Goal: Transaction & Acquisition: Subscribe to service/newsletter

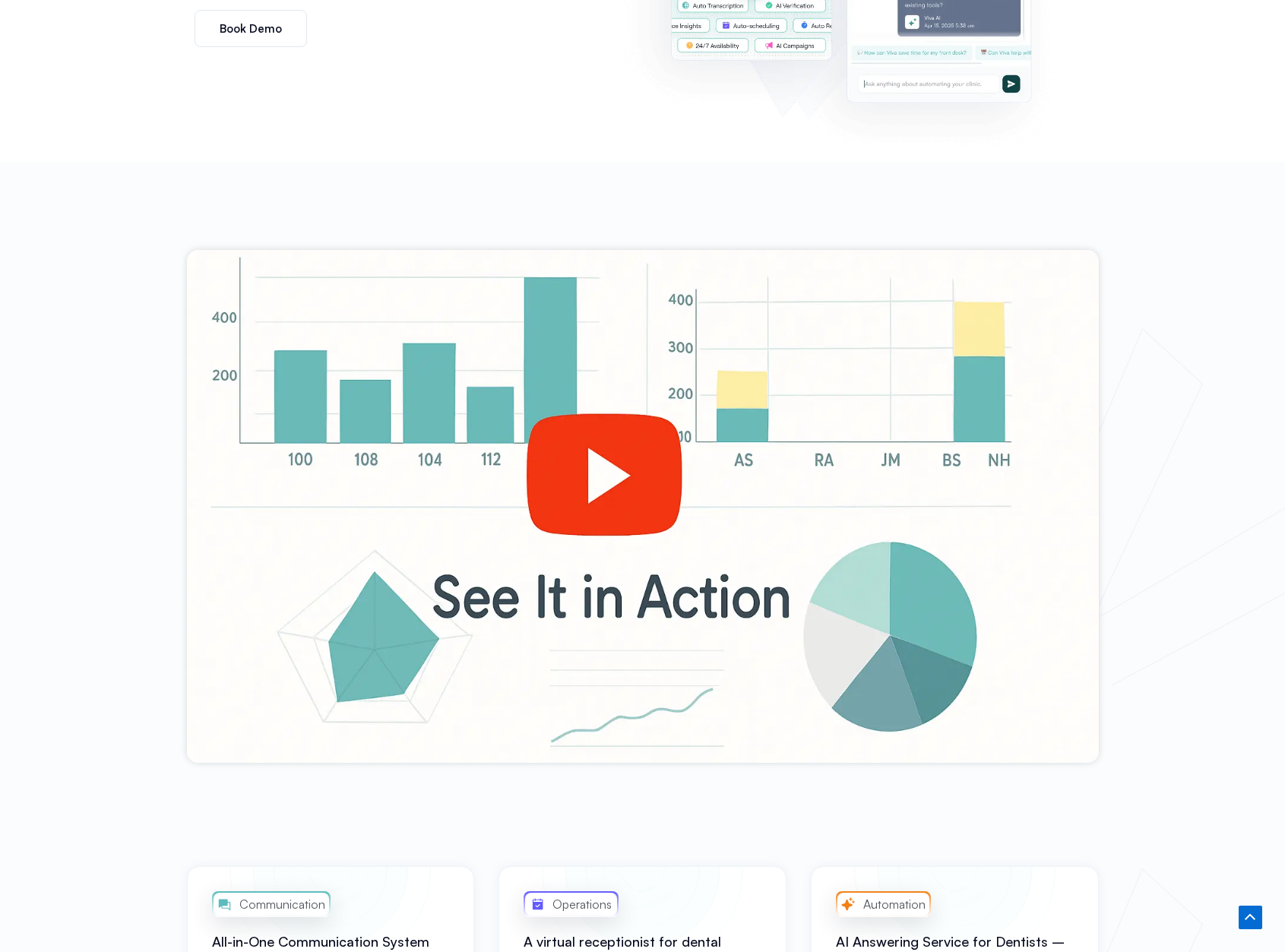
scroll to position [532, 0]
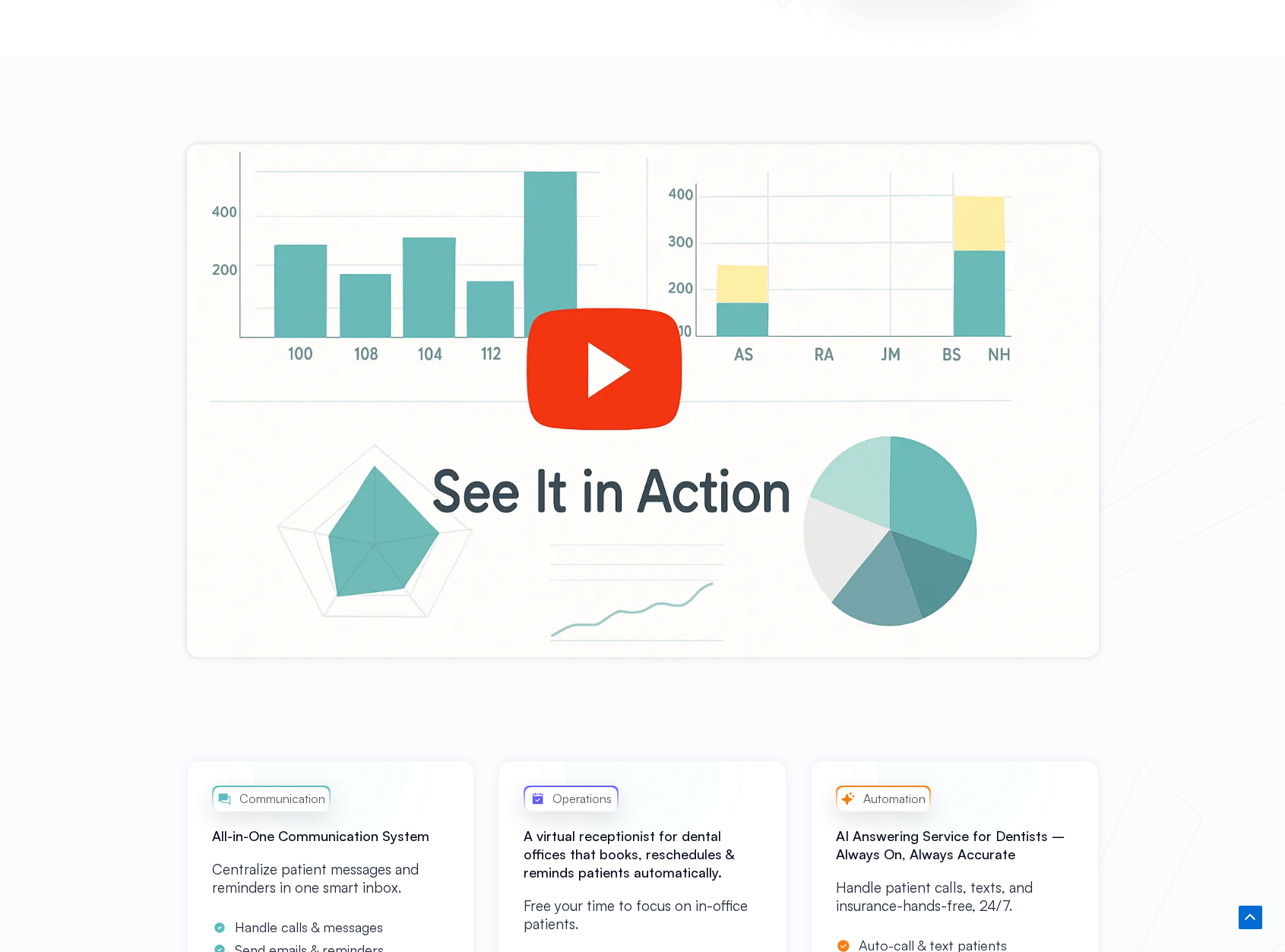
click at [602, 389] on div at bounding box center [643, 401] width 912 height 513
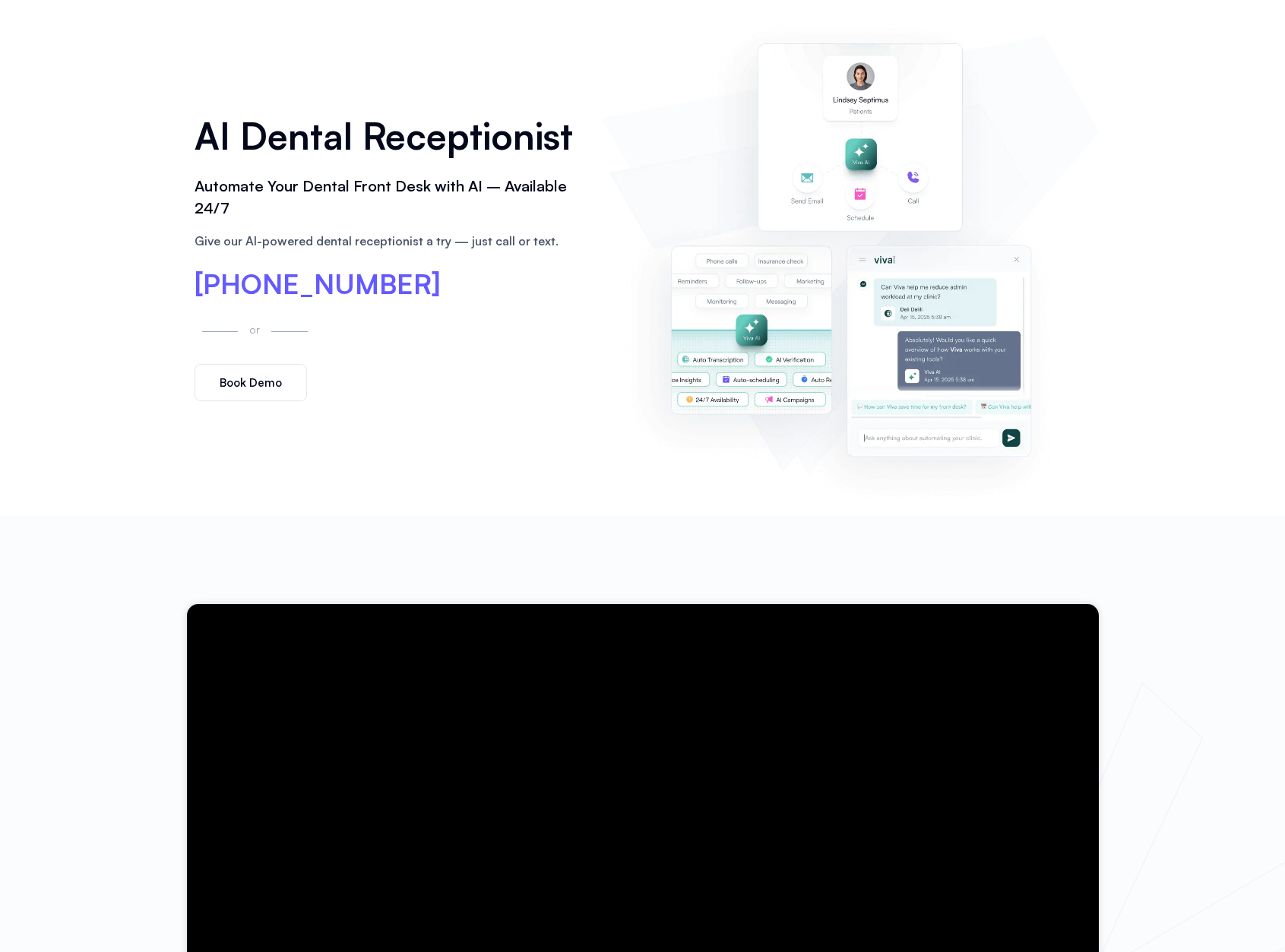
scroll to position [0, 0]
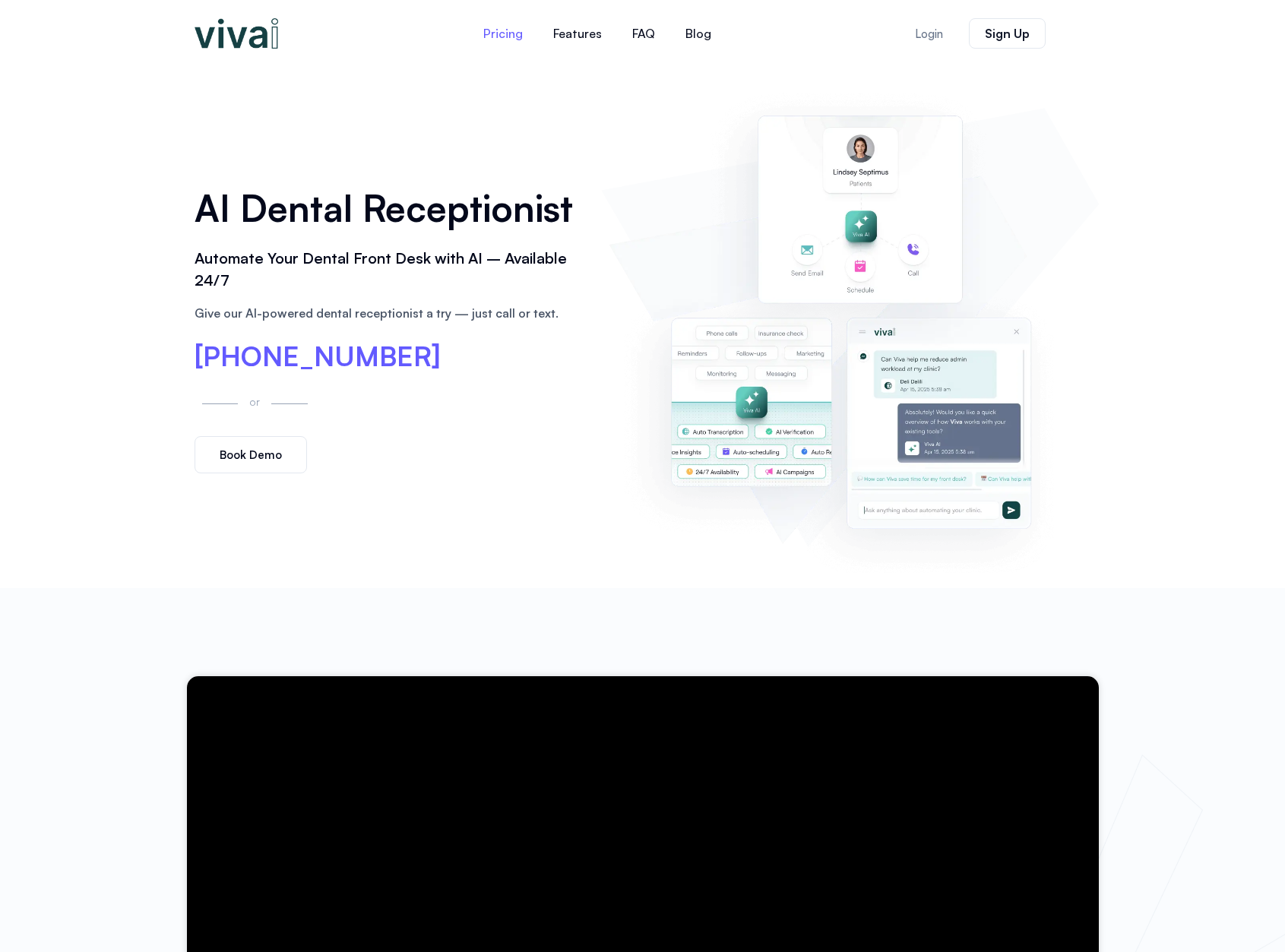
click at [490, 30] on link "Pricing" at bounding box center [503, 34] width 70 height 37
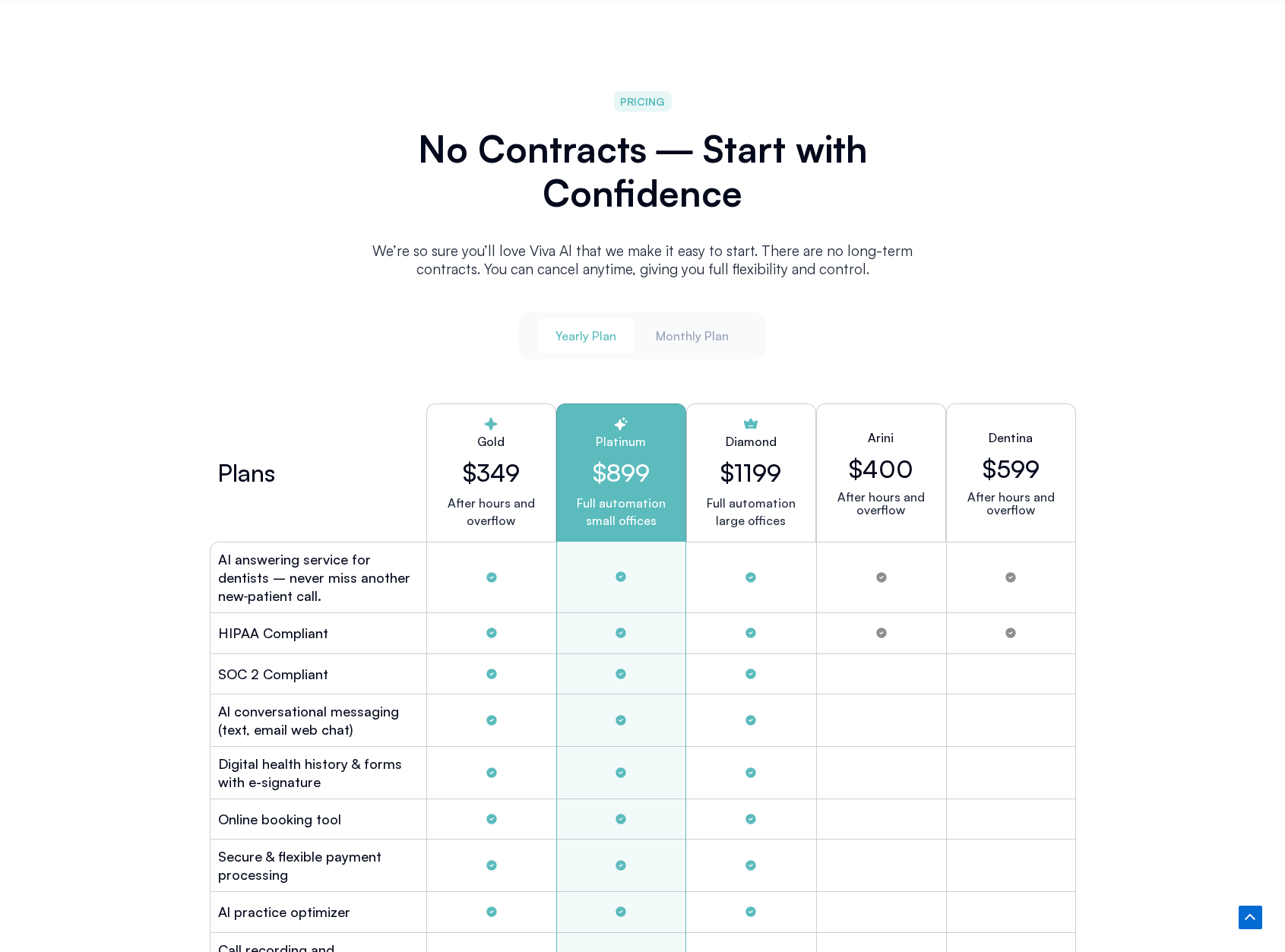
scroll to position [3818, 0]
click at [707, 335] on span "Monthly Plan" at bounding box center [692, 336] width 73 height 17
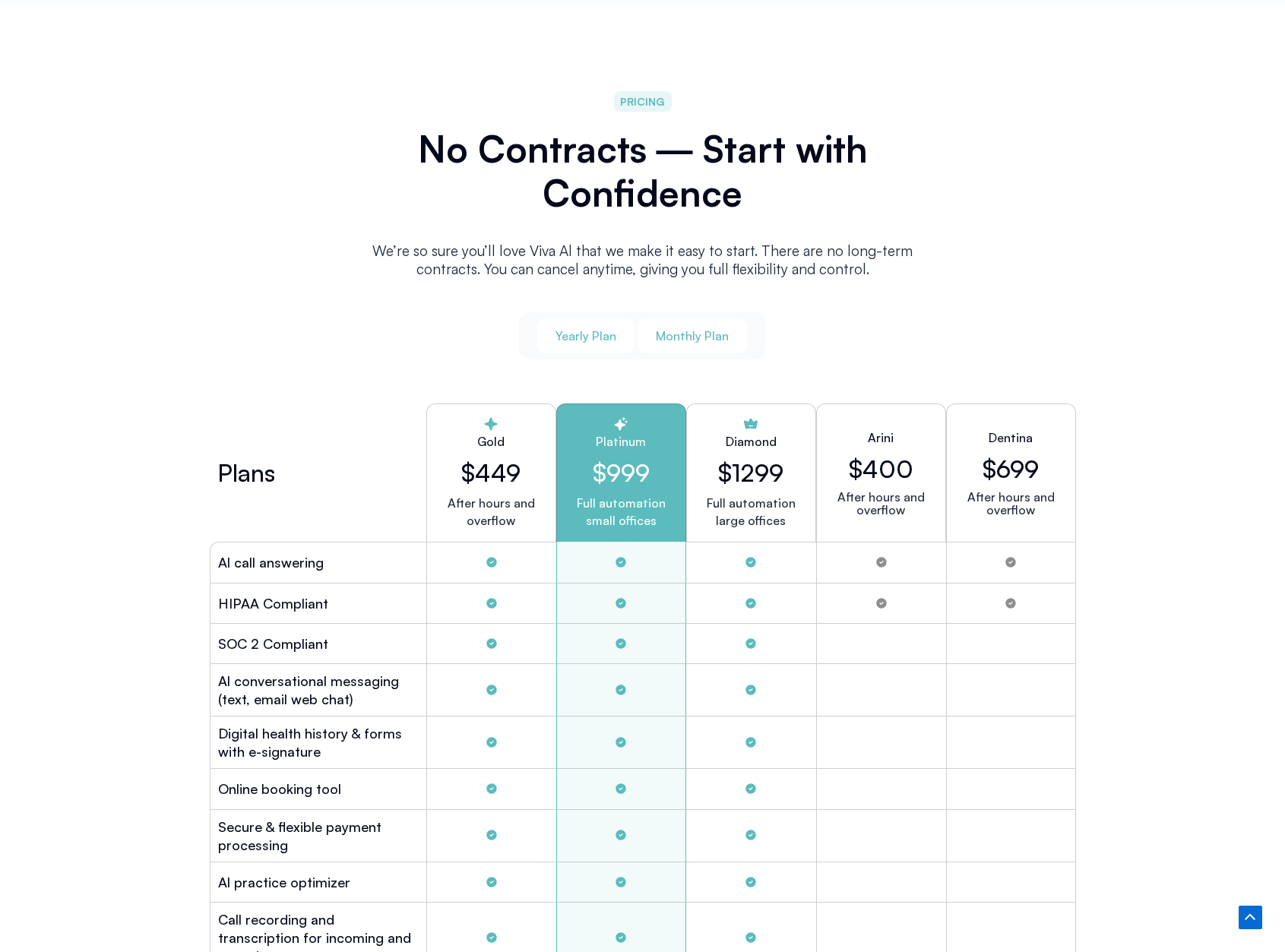
click at [575, 329] on span "Yearly Plan" at bounding box center [586, 336] width 61 height 17
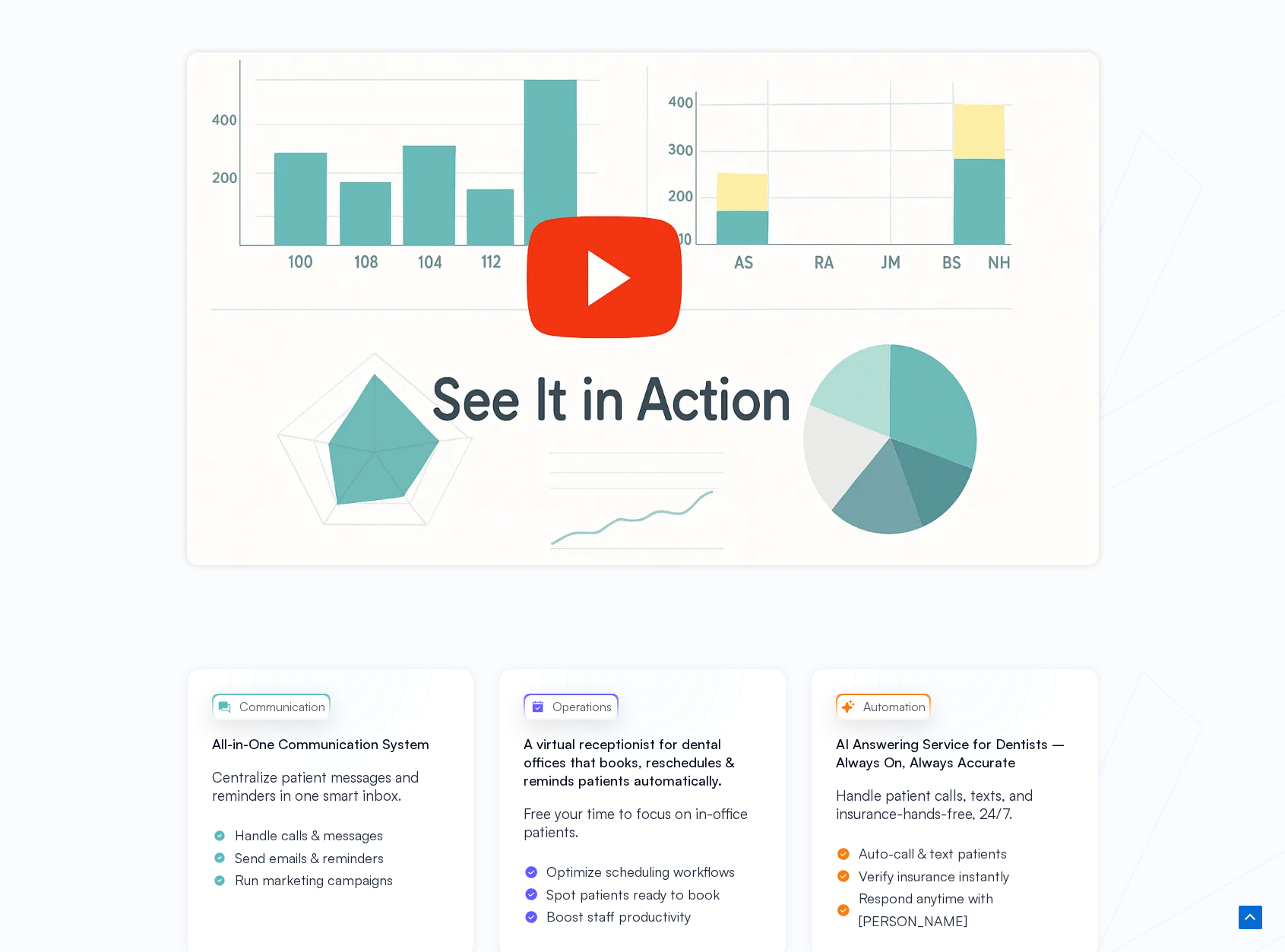
scroll to position [399, 0]
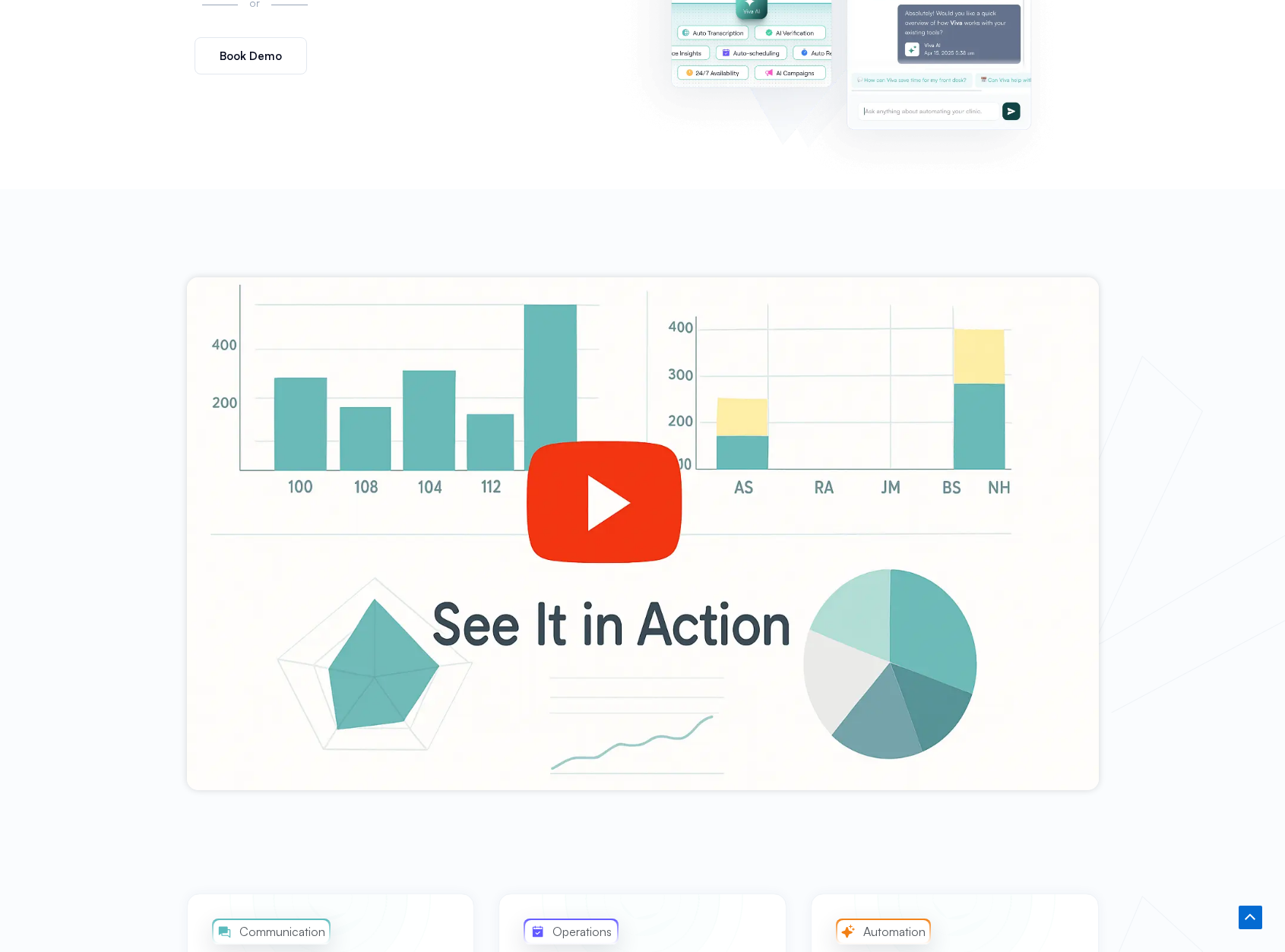
click at [624, 466] on div at bounding box center [643, 534] width 912 height 513
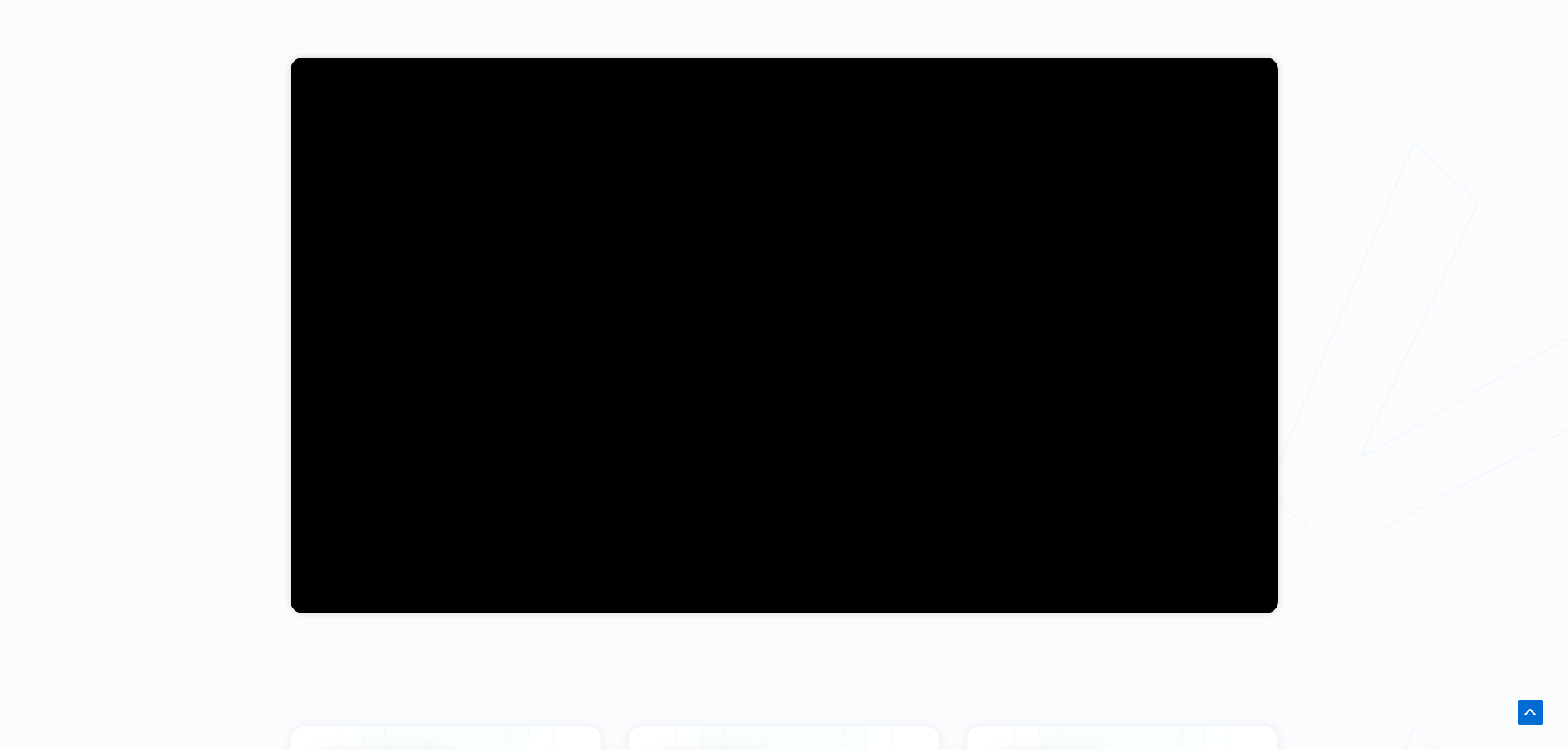
scroll to position [761, 0]
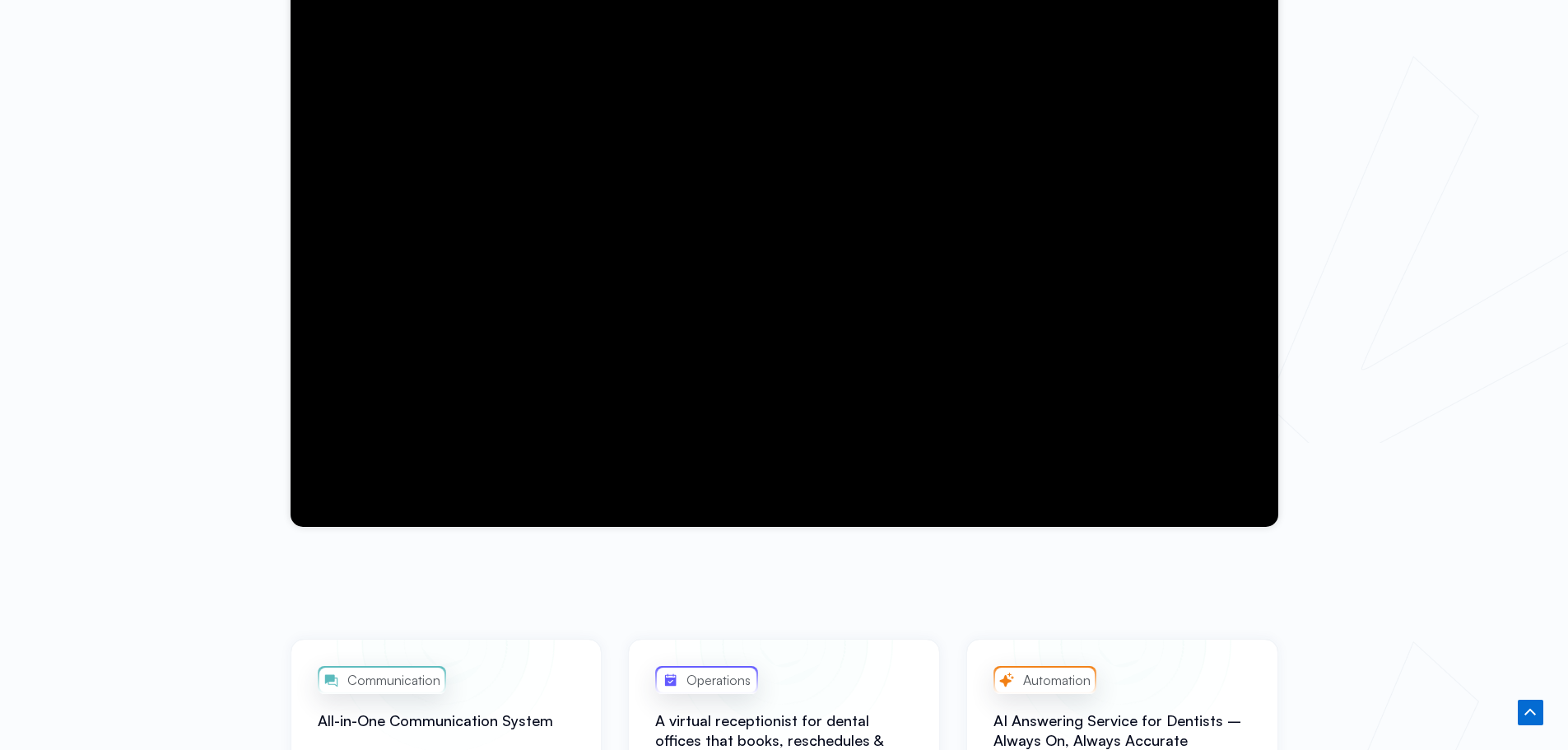
click at [186, 503] on div at bounding box center [784, 249] width 1568 height 747
